Goal: Task Accomplishment & Management: Manage account settings

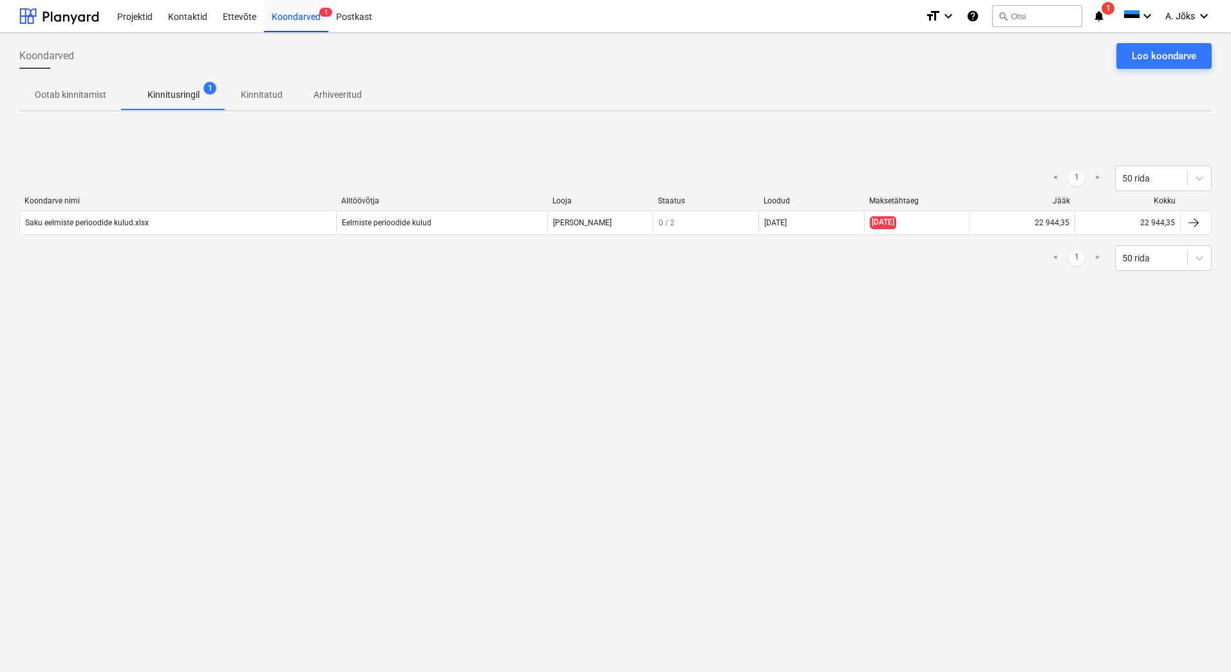
click at [614, 480] on div "Koondarved Loo koondarve Ootab kinnitamist Kinnitusringil 1 Kinnitatud Arhiveer…" at bounding box center [615, 352] width 1231 height 639
click at [836, 434] on div "Koondarved Loo koondarve Ootab kinnitamist Kinnitusringil 1 Kinnitatud Arhiveer…" at bounding box center [615, 352] width 1231 height 639
click at [430, 286] on div "< 1 > 50 rida Koondarve nimi Alltöövõtja Looja Staatus Loodud Maksetähtaeg Jääk…" at bounding box center [615, 218] width 1192 height 136
click at [837, 369] on div "Koondarved Loo koondarve Ootab kinnitamist Kinnitusringil 1 Kinnitatud Arhiveer…" at bounding box center [615, 352] width 1231 height 639
click at [1183, 15] on span "A. Jõks" at bounding box center [1180, 16] width 30 height 10
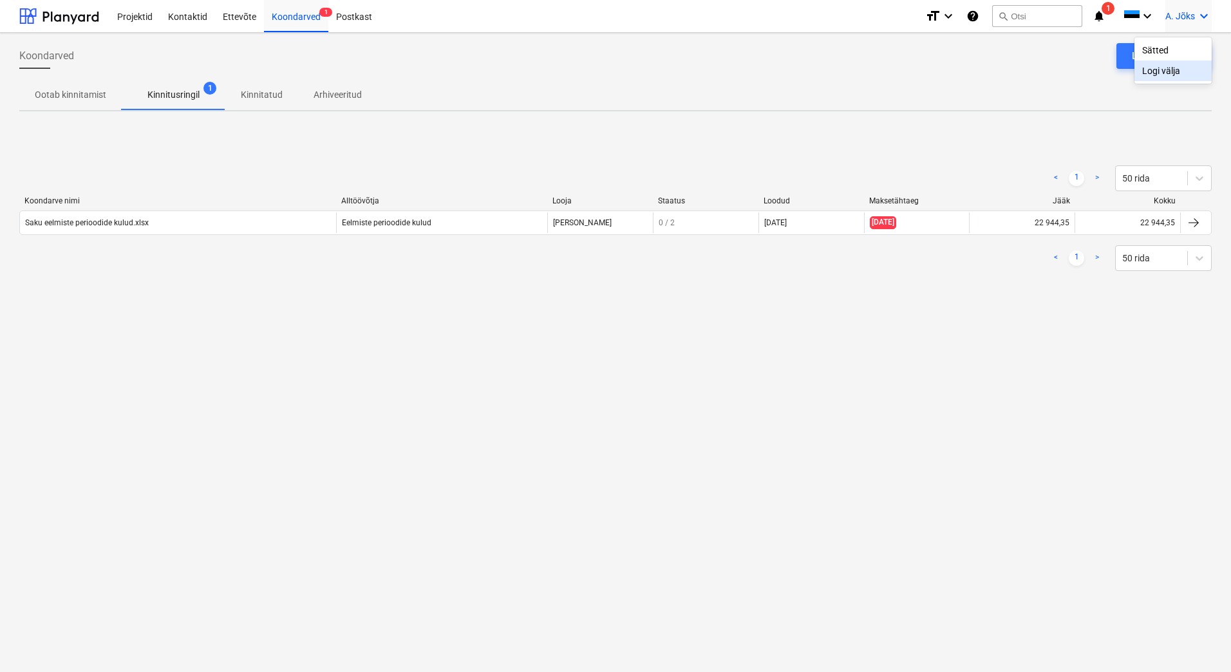
click at [1154, 72] on div "Logi välja" at bounding box center [1172, 71] width 77 height 21
